Goal: Information Seeking & Learning: Find contact information

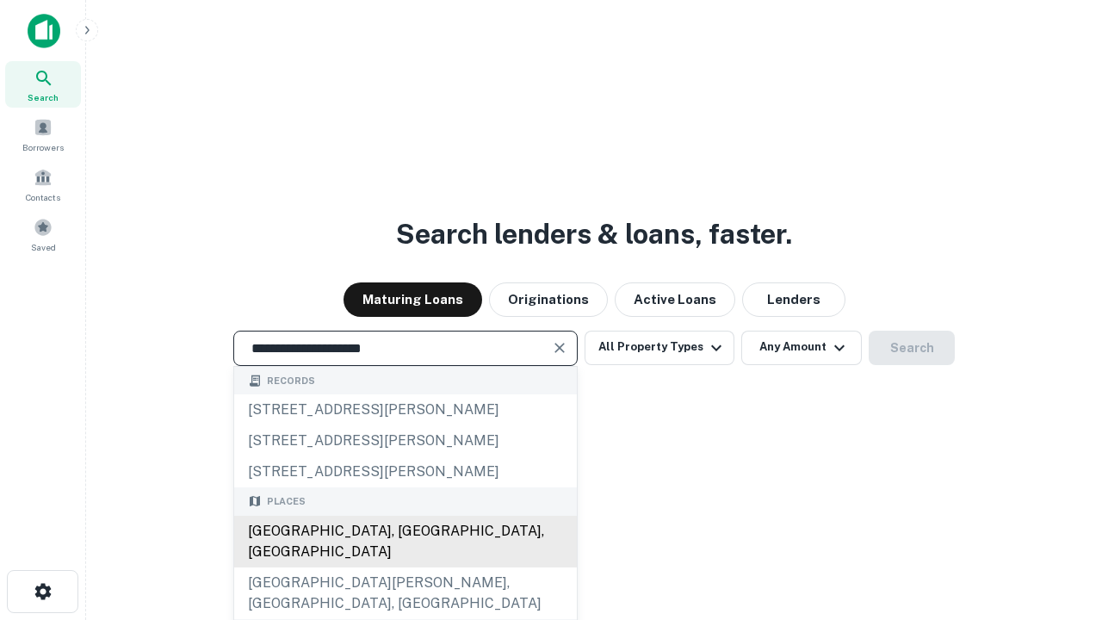
click at [405, 568] on div "[GEOGRAPHIC_DATA], [GEOGRAPHIC_DATA], [GEOGRAPHIC_DATA]" at bounding box center [405, 542] width 343 height 52
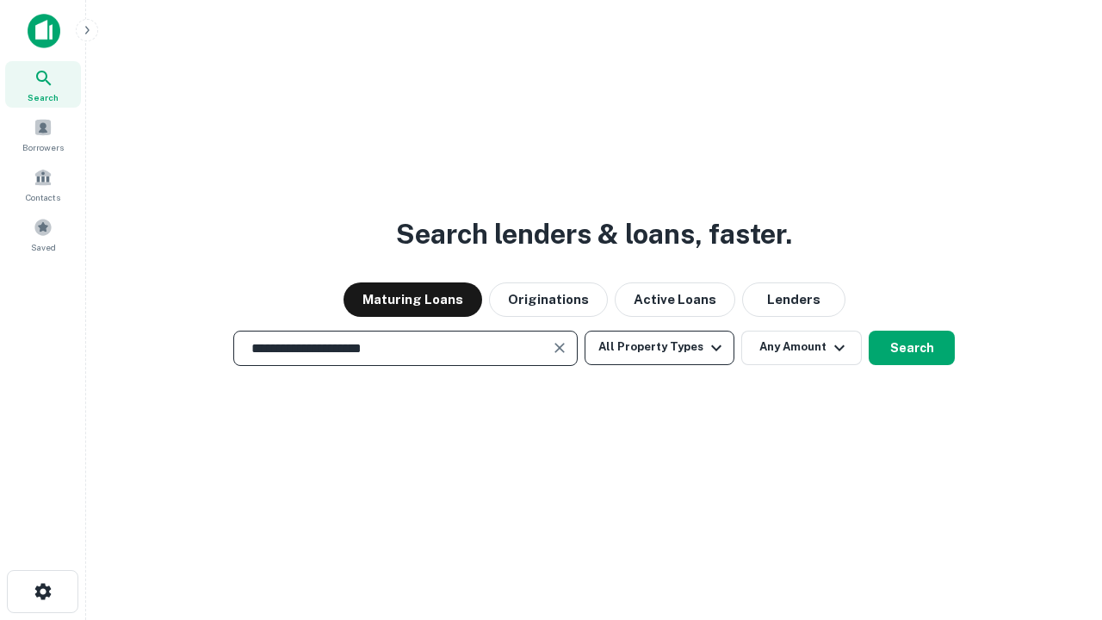
type input "**********"
click at [660, 347] on button "All Property Types" at bounding box center [660, 348] width 150 height 34
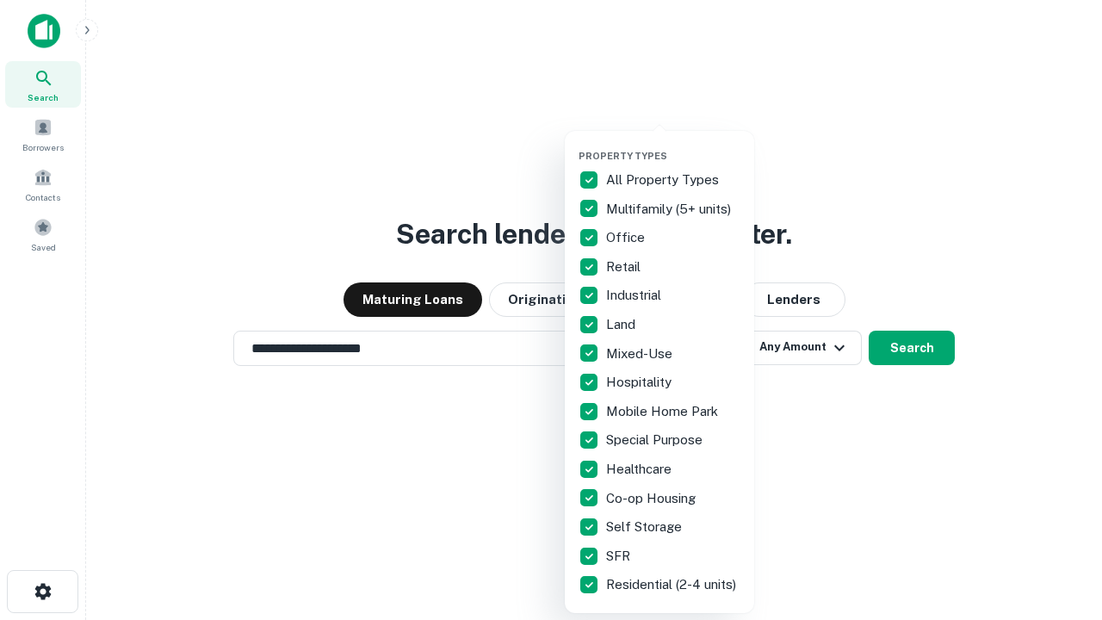
click at [674, 145] on button "button" at bounding box center [673, 145] width 189 height 1
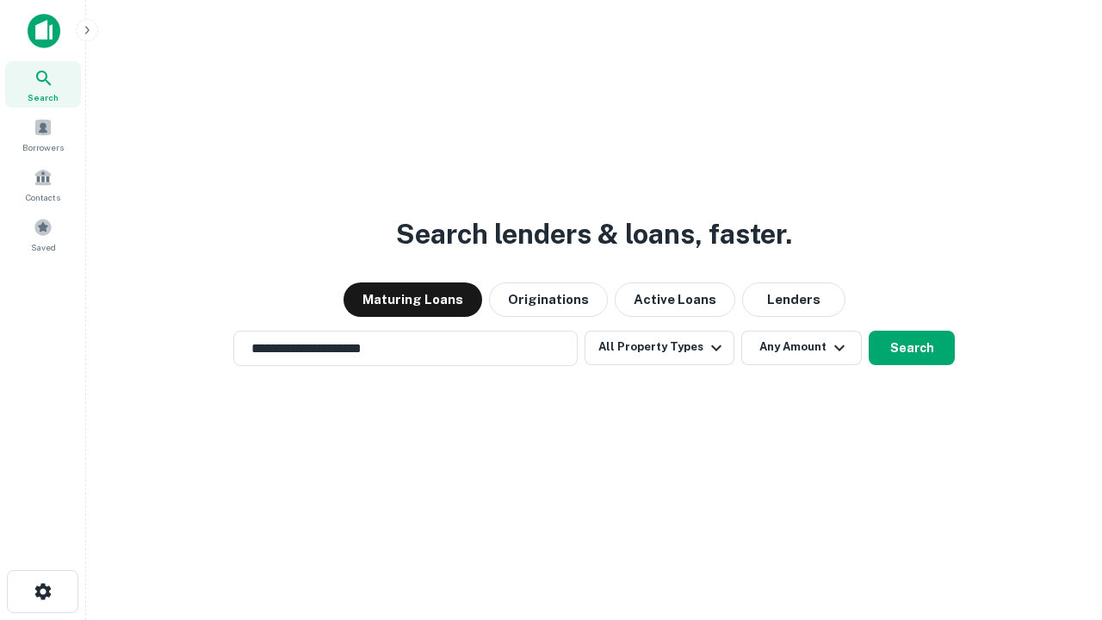
scroll to position [10, 208]
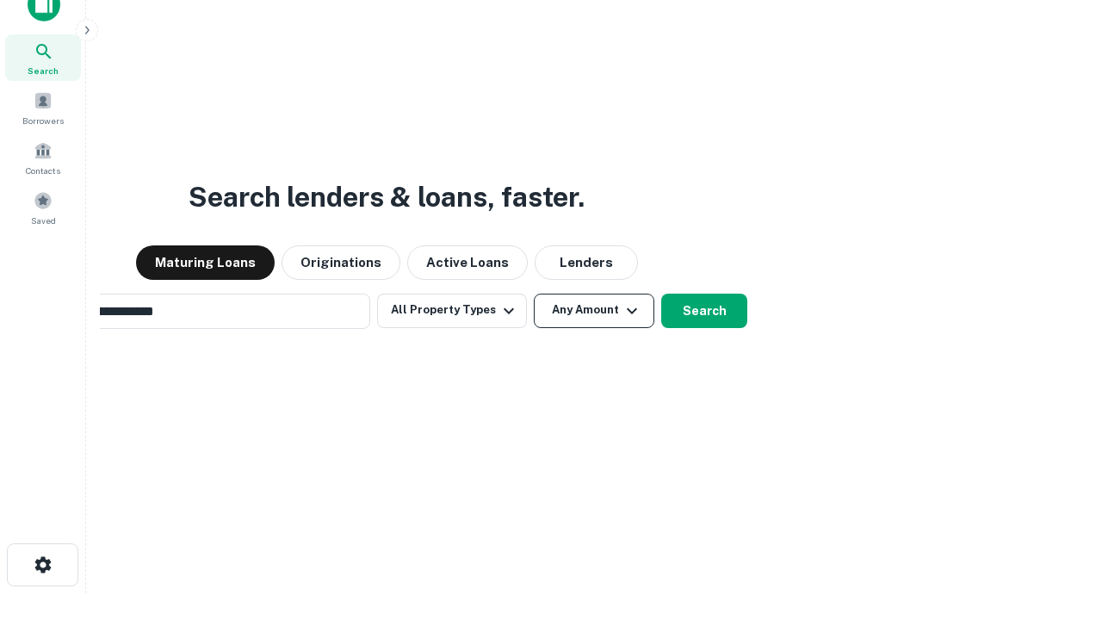
click at [534, 294] on button "Any Amount" at bounding box center [594, 311] width 121 height 34
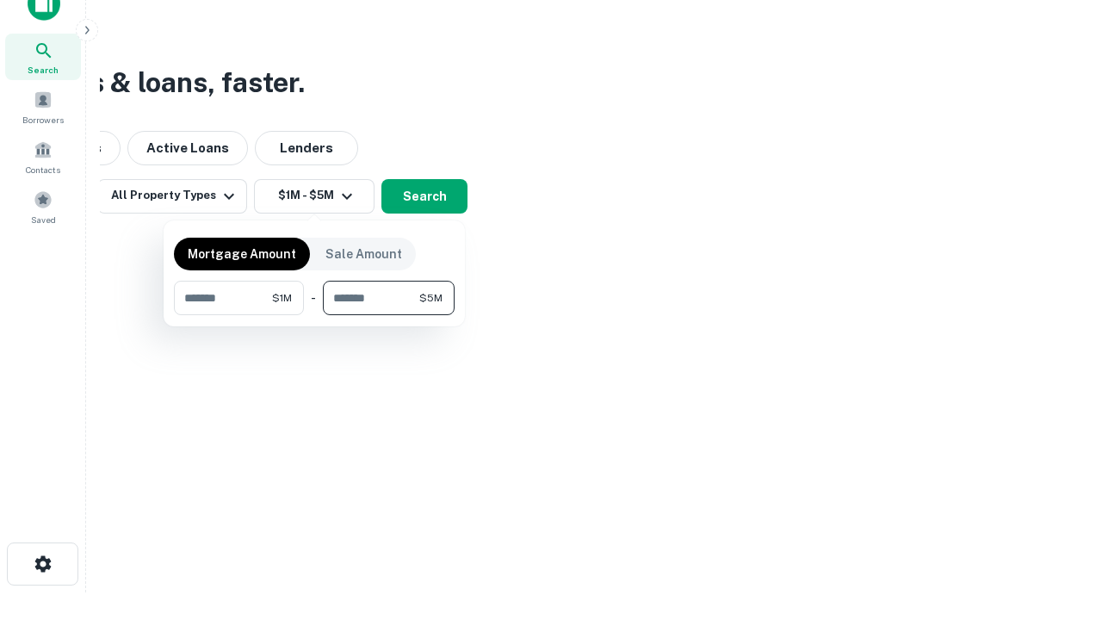
type input "*******"
click at [314, 315] on button "button" at bounding box center [314, 315] width 281 height 1
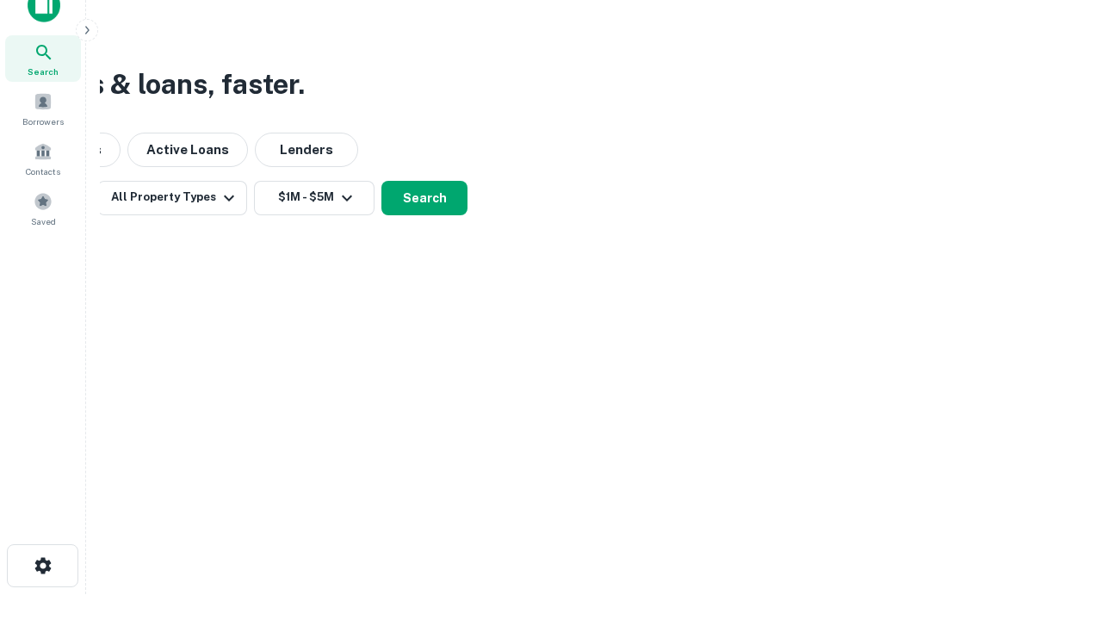
scroll to position [10, 318]
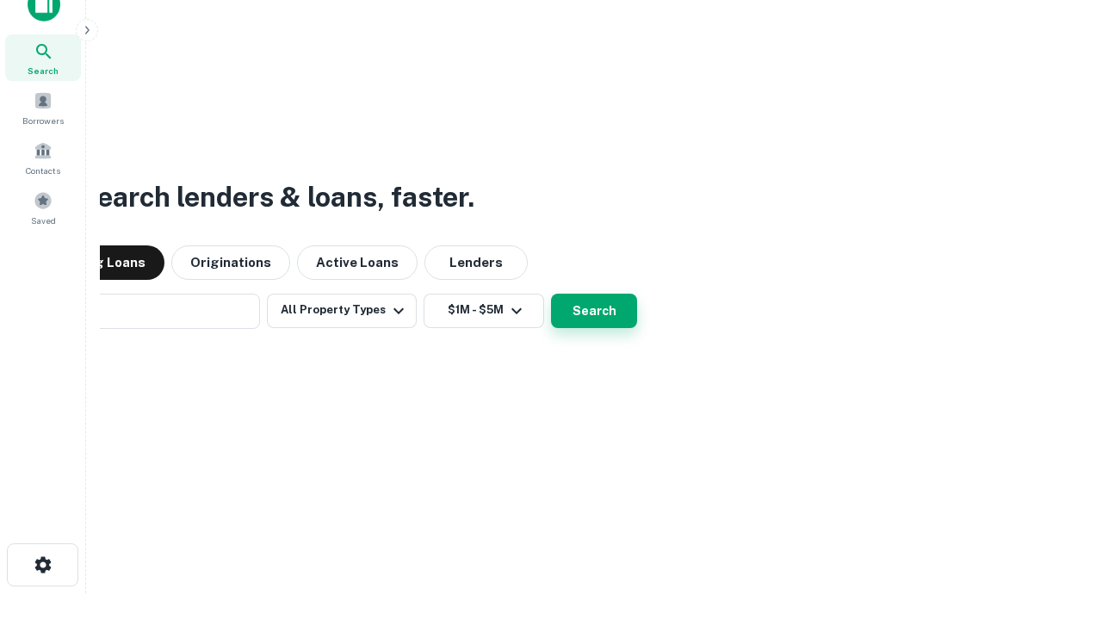
click at [551, 294] on button "Search" at bounding box center [594, 311] width 86 height 34
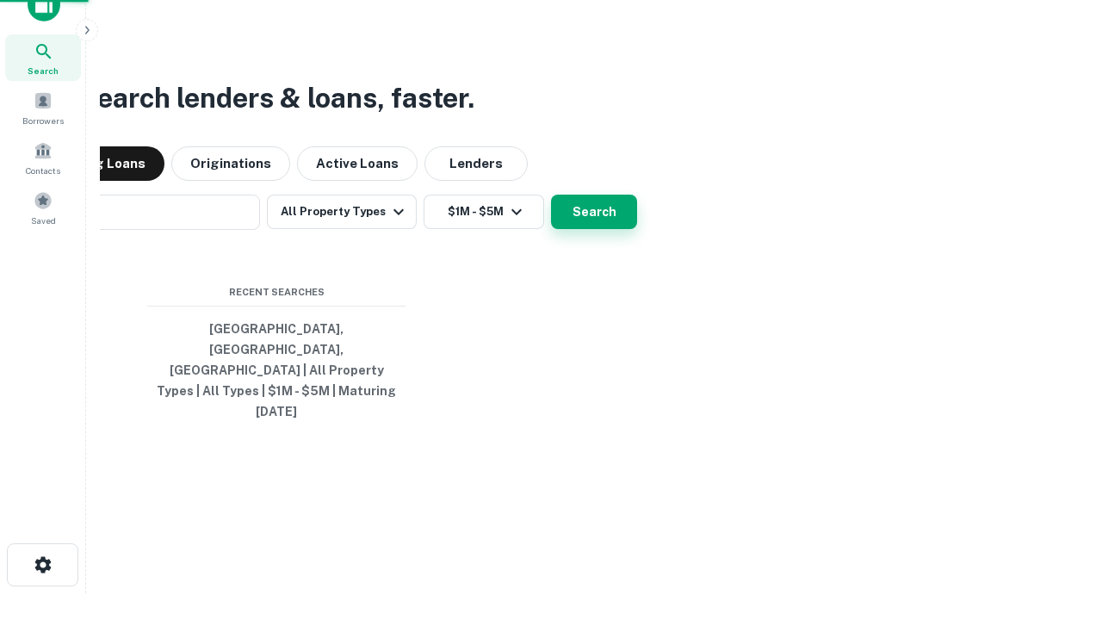
scroll to position [46, 487]
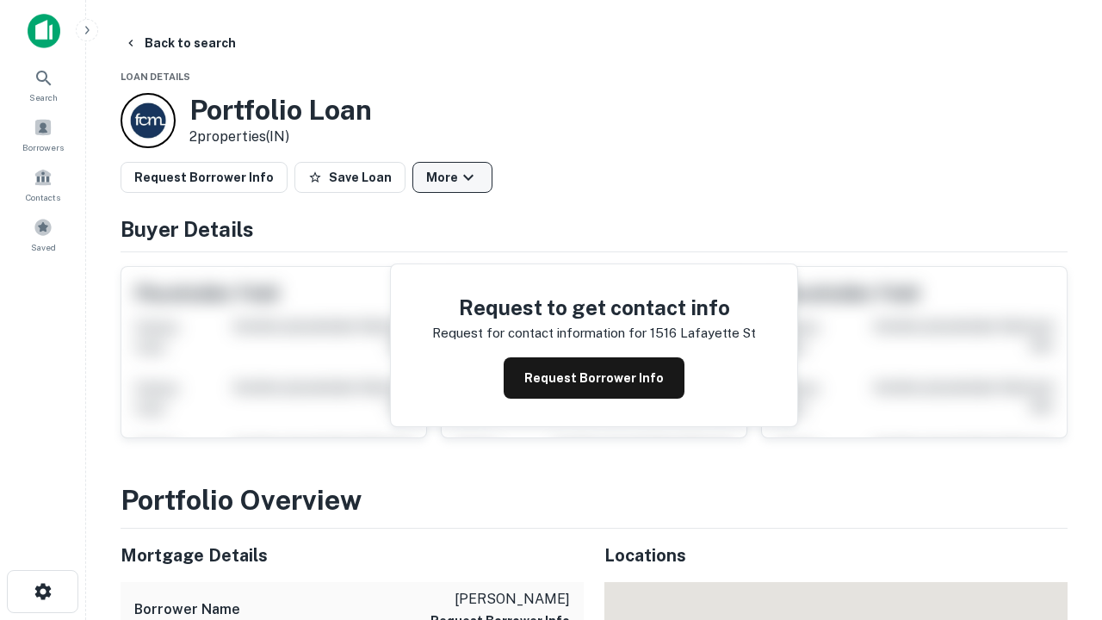
click at [452, 177] on button "More" at bounding box center [453, 177] width 80 height 31
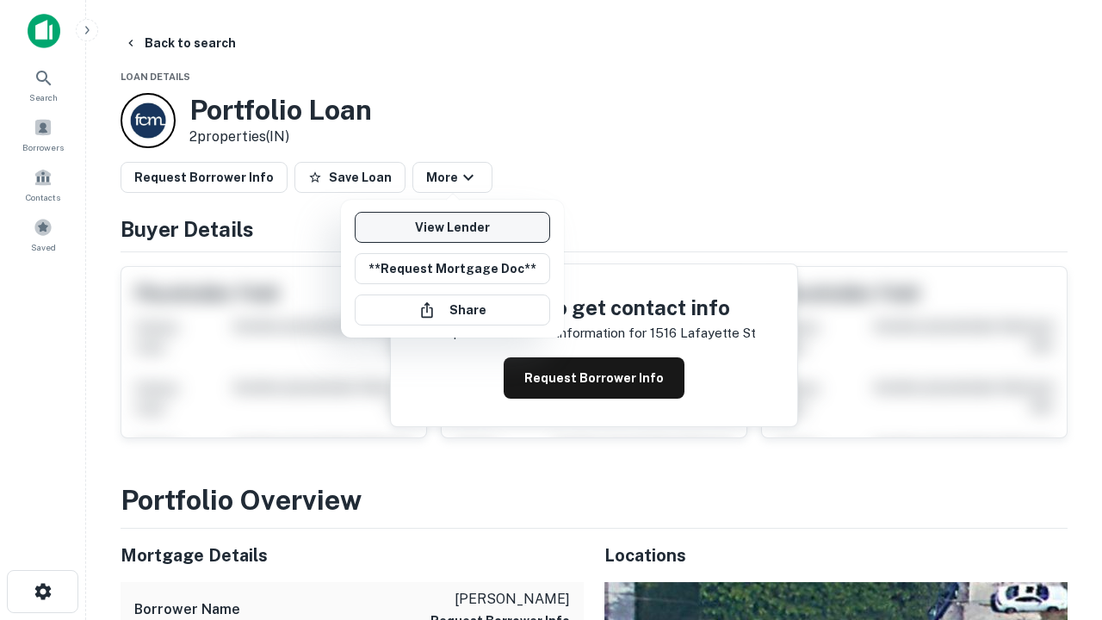
click at [452, 227] on link "View Lender" at bounding box center [453, 227] width 196 height 31
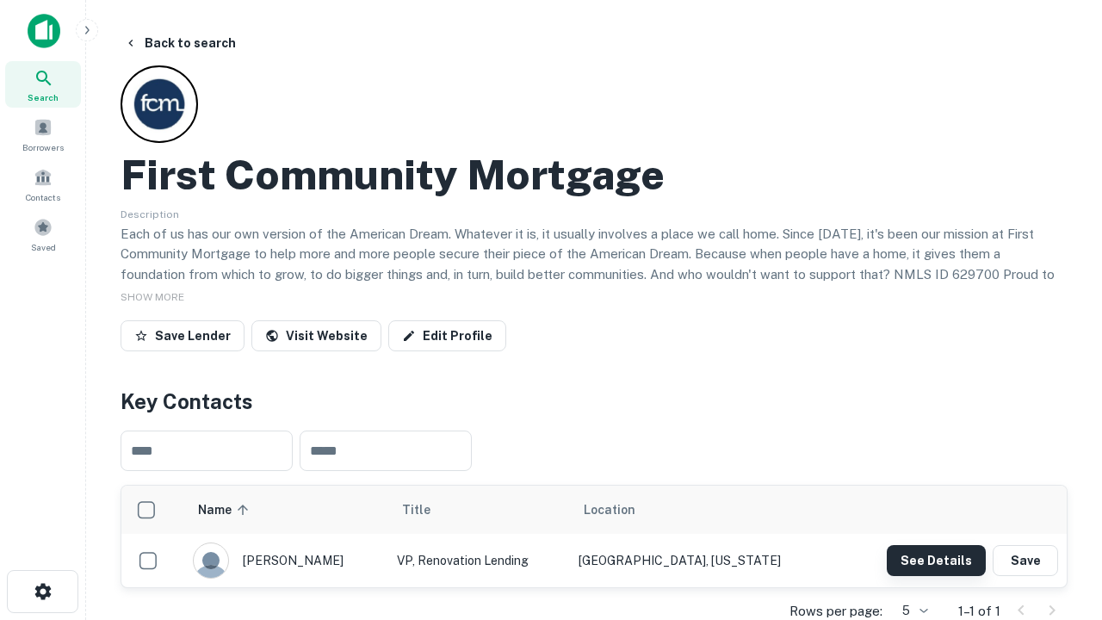
click at [936, 560] on button "See Details" at bounding box center [936, 560] width 99 height 31
click at [42, 592] on icon "button" at bounding box center [43, 591] width 21 height 21
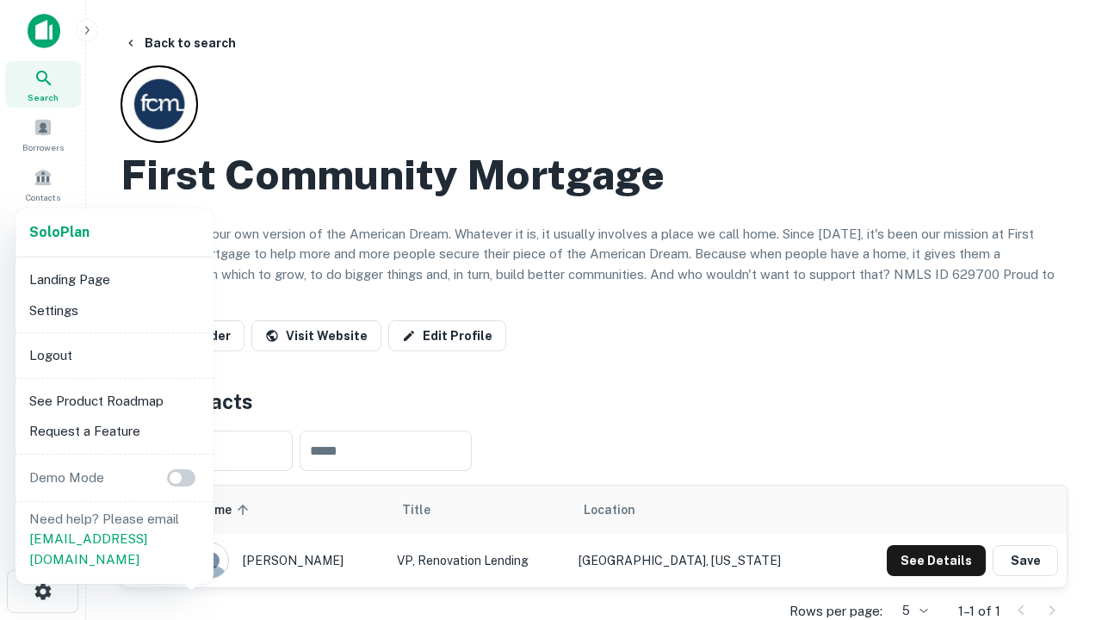
click at [114, 355] on li "Logout" at bounding box center [114, 355] width 184 height 31
